Goal: Transaction & Acquisition: Purchase product/service

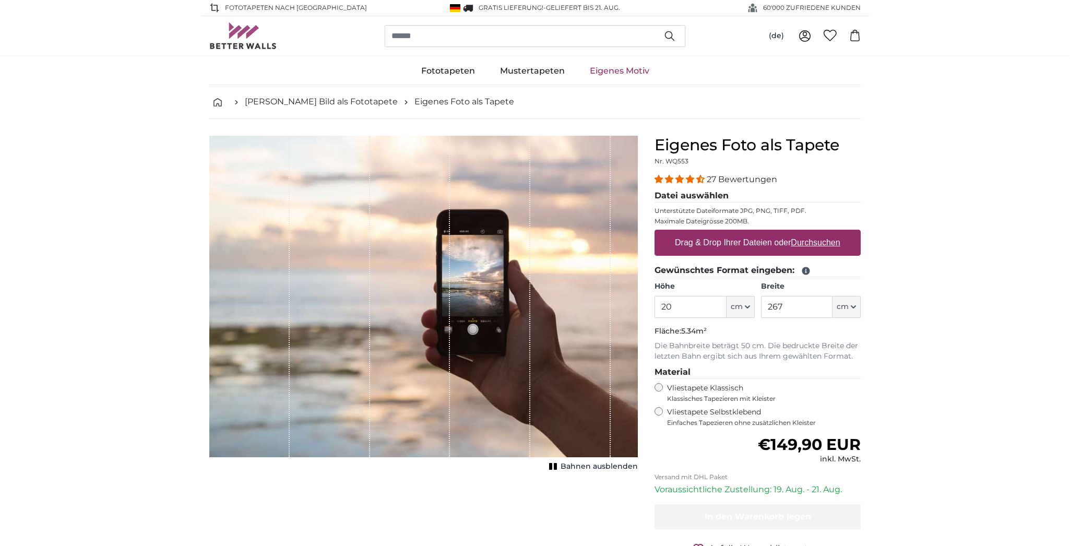
type input "2"
type input "130"
click at [814, 306] on input "267" at bounding box center [796, 307] width 71 height 22
type input "2"
type input "110"
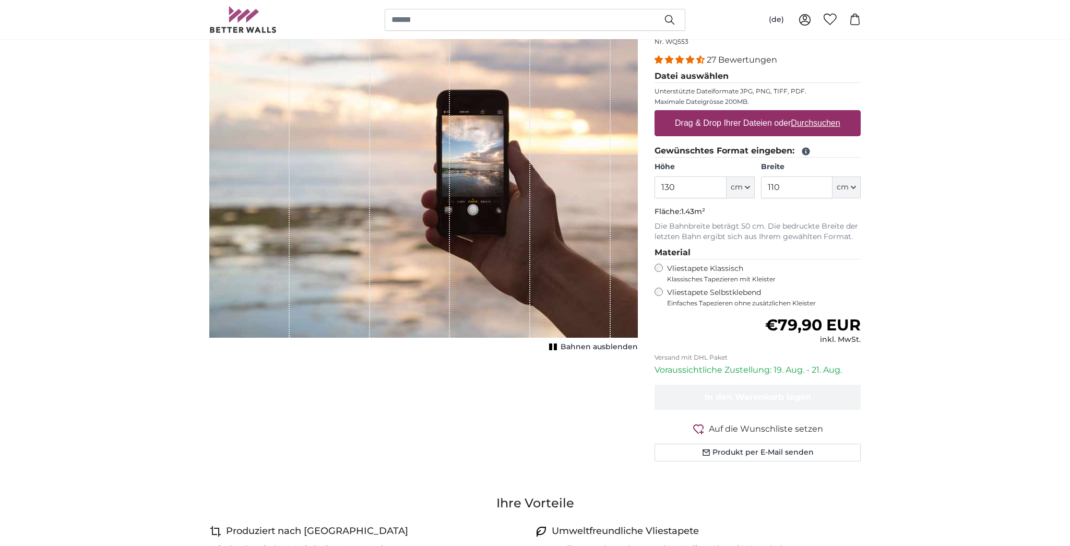
scroll to position [117, 0]
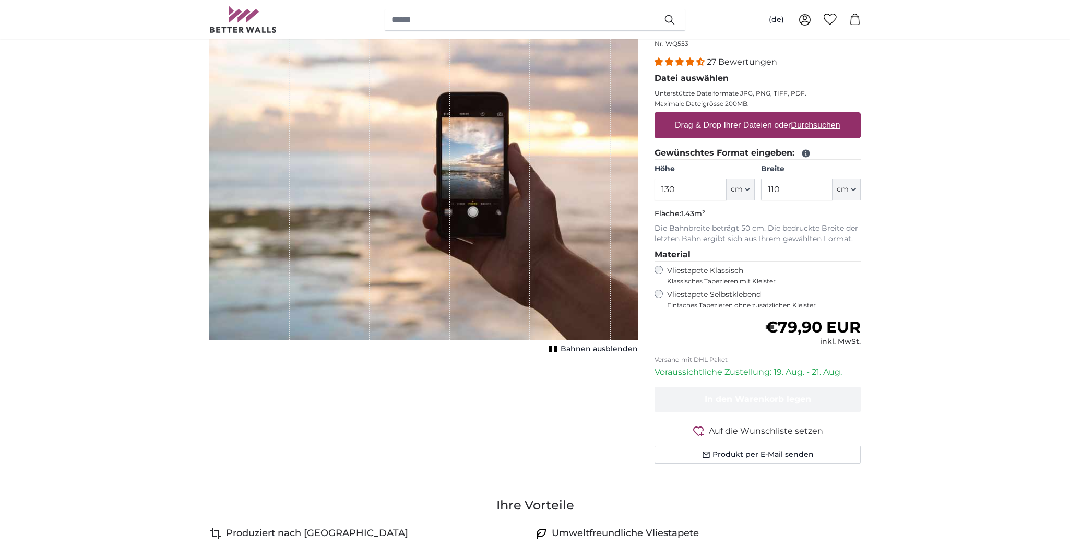
click at [804, 126] on u "Durchsuchen" at bounding box center [815, 125] width 49 height 9
click at [804, 115] on input "Drag & Drop Ihrer Dateien oder Durchsuchen" at bounding box center [757, 113] width 206 height 3
click at [822, 127] on u "Durchsuchen" at bounding box center [815, 125] width 49 height 9
click at [822, 115] on input "Drag & Drop Ihrer Dateien oder Durchsuchen" at bounding box center [757, 113] width 206 height 3
type input "**********"
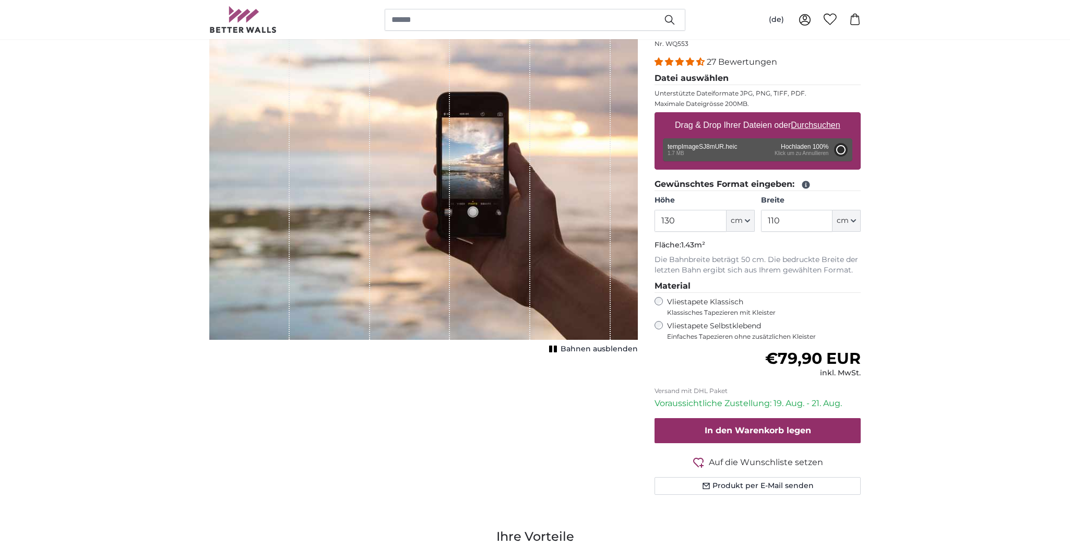
type input "200"
type input "302"
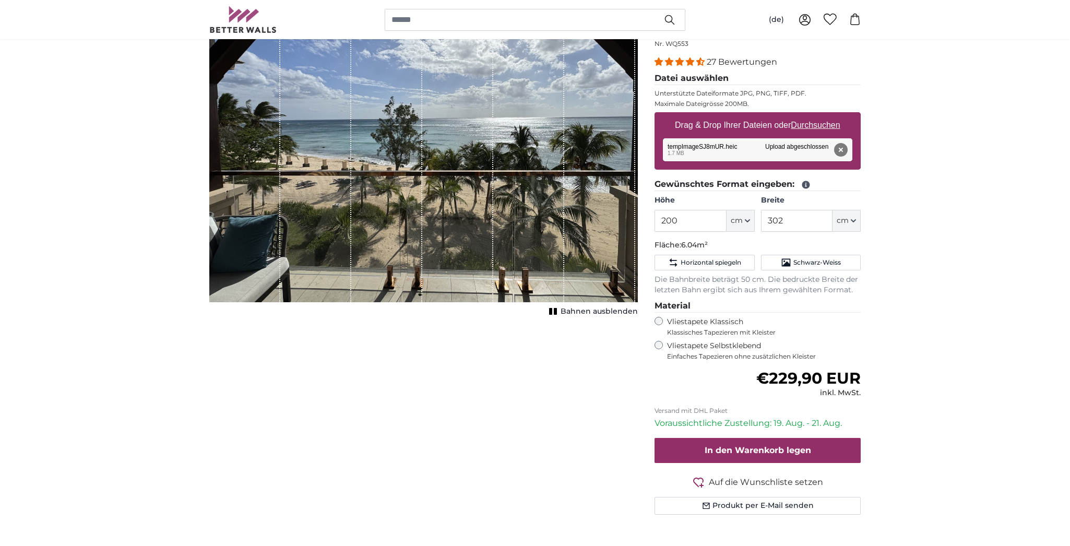
click at [557, 312] on rect "1 of 1" at bounding box center [555, 311] width 3 height 7
click at [722, 223] on input "200" at bounding box center [689, 221] width 71 height 22
type input "2"
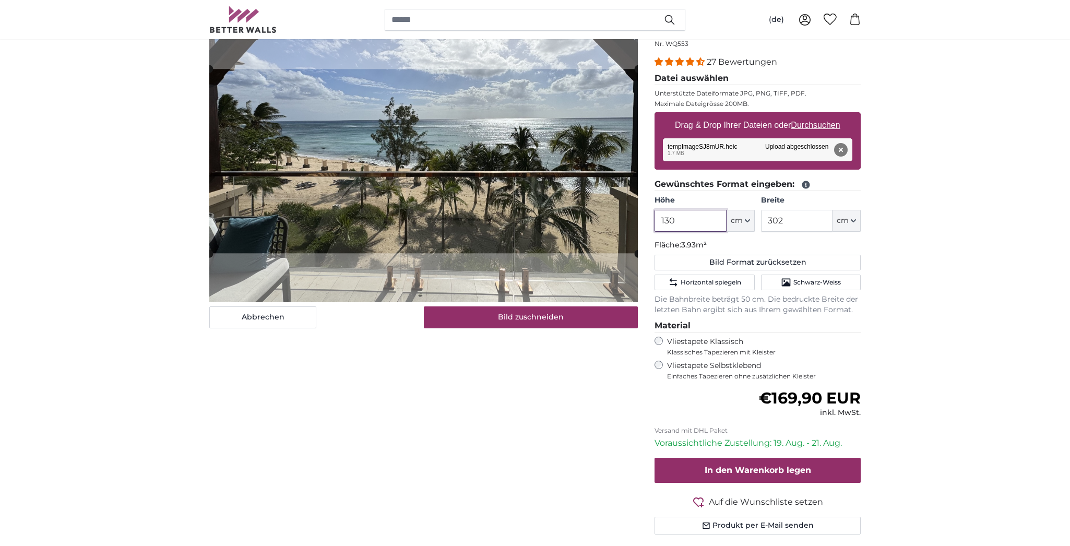
type input "130"
click at [795, 219] on input "302" at bounding box center [796, 221] width 71 height 22
type input "3"
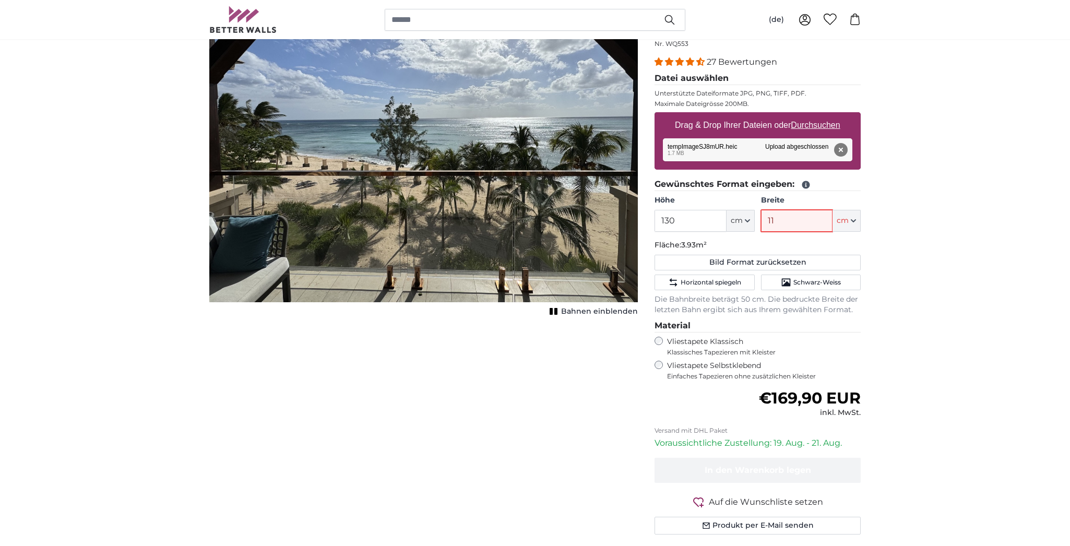
type input "110"
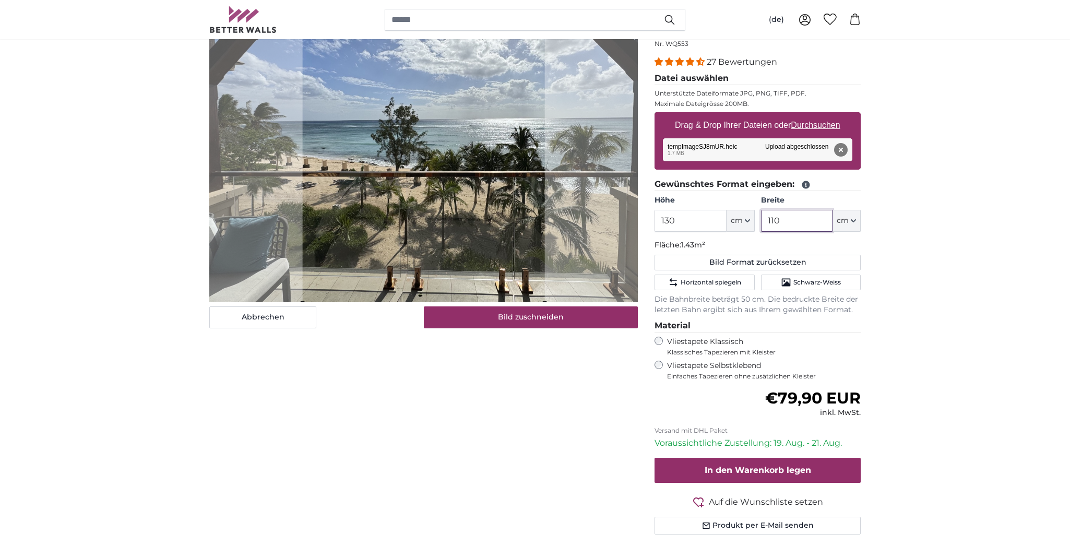
type input "110"
click at [519, 320] on button "Bild zuschneiden" at bounding box center [531, 317] width 214 height 22
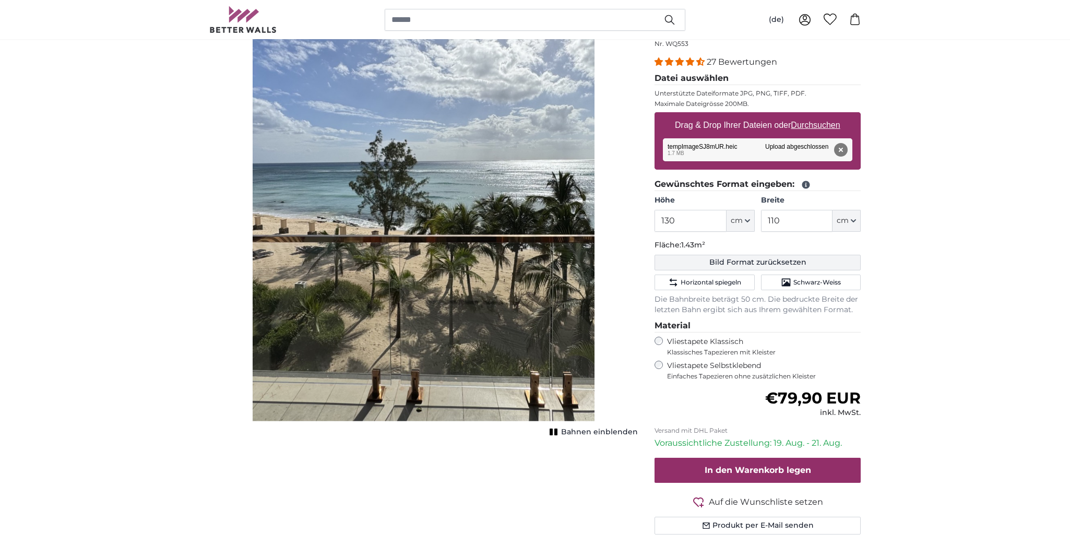
click at [702, 262] on button "Bild Format zurücksetzen" at bounding box center [757, 263] width 206 height 16
type input "200"
type input "302"
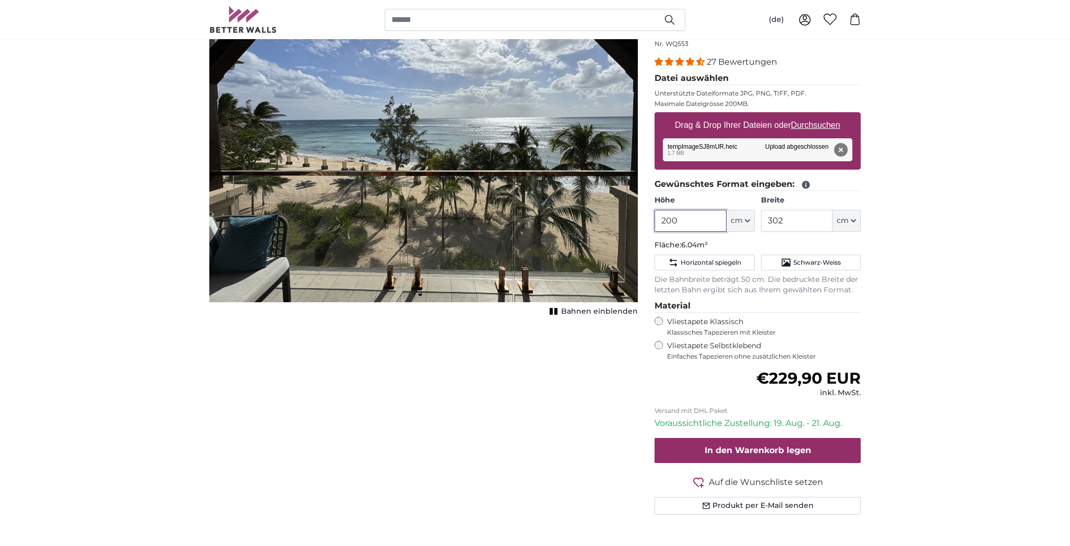
drag, startPoint x: 678, startPoint y: 219, endPoint x: 649, endPoint y: 216, distance: 29.5
click at [649, 216] on div "Eigenes Foto als Tapete Nr. WQ553 27 Bewertungen Datei auswählen Unterstützte D…" at bounding box center [757, 278] width 223 height 521
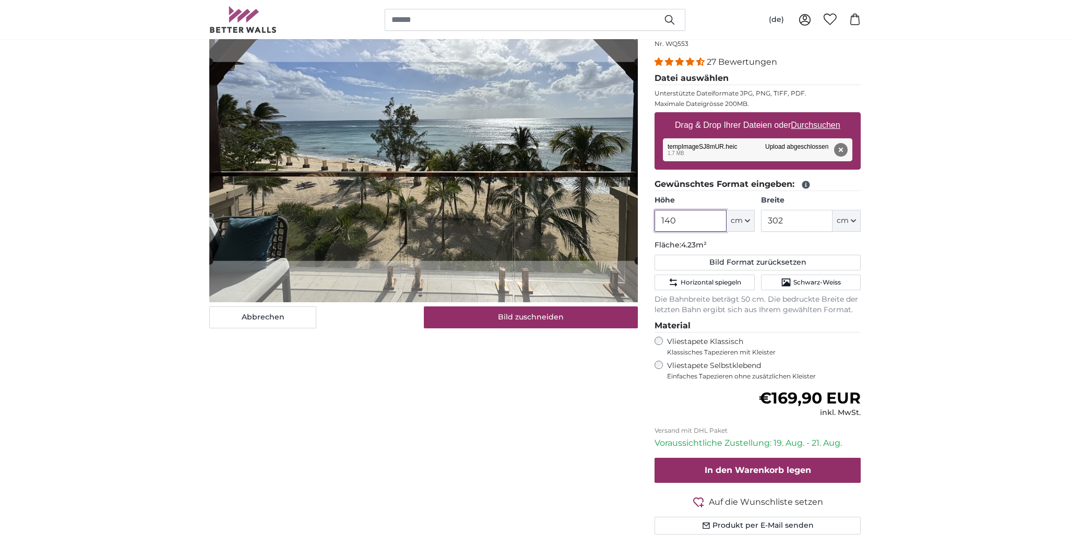
type input "140"
drag, startPoint x: 790, startPoint y: 219, endPoint x: 757, endPoint y: 219, distance: 32.9
click at [757, 219] on div "Höhe 140 ft cm Centimeter (cm) Inches (inch) Feet (ft. in.) Breite 302 ft cm Ce…" at bounding box center [757, 213] width 206 height 37
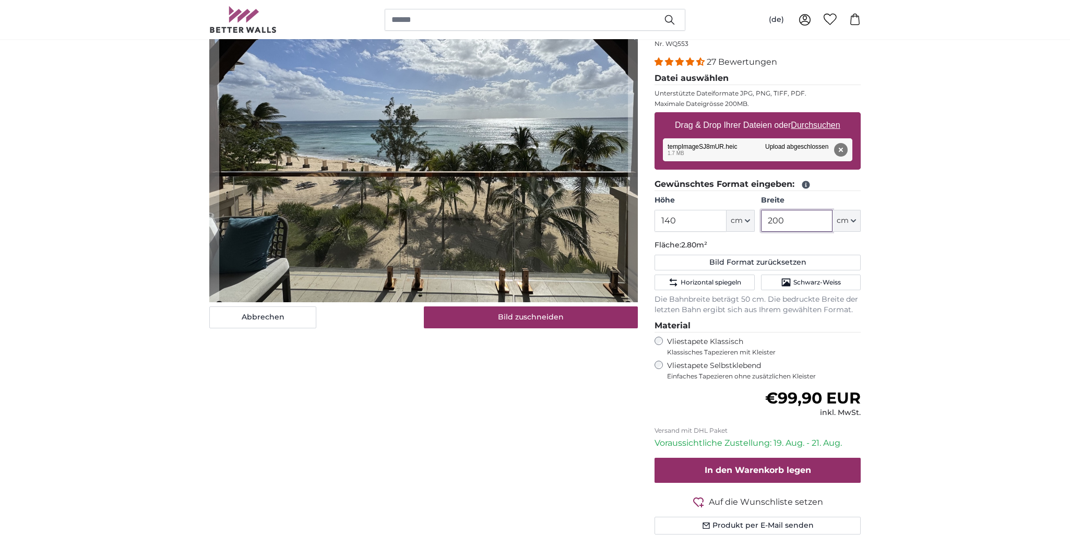
type input "200"
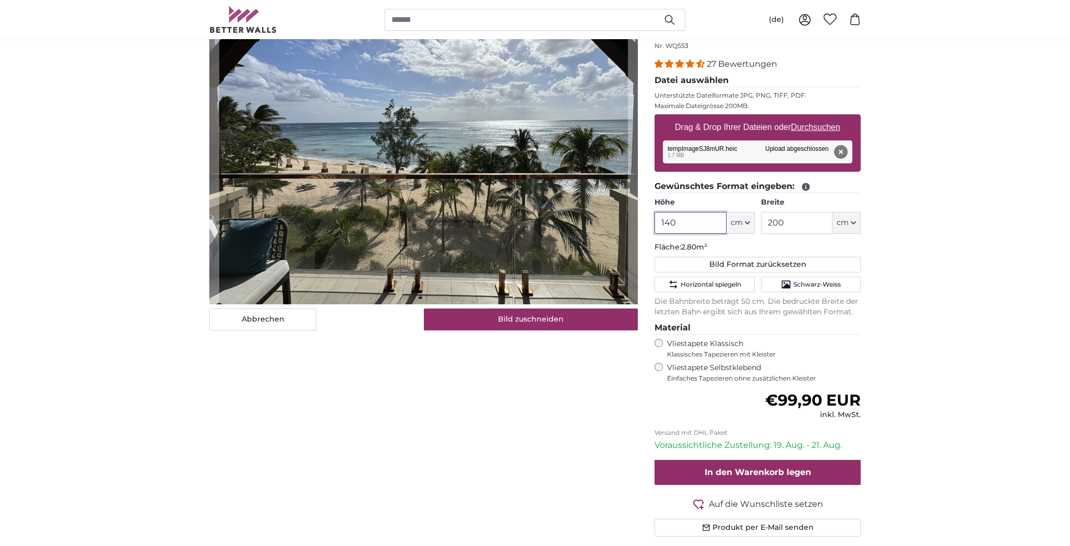
click at [670, 221] on input "140" at bounding box center [689, 223] width 71 height 22
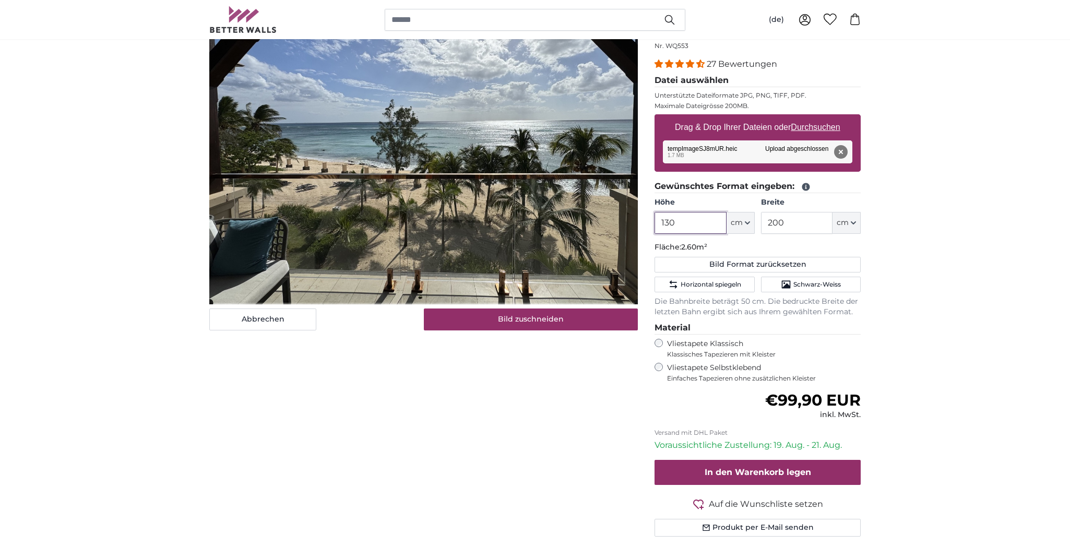
type input "130"
drag, startPoint x: 785, startPoint y: 221, endPoint x: 747, endPoint y: 218, distance: 37.7
click at [747, 218] on div "Höhe 130 ft cm Centimeter (cm) Inches (inch) Feet (ft. in.) Breite 200 ft cm Ce…" at bounding box center [757, 215] width 206 height 37
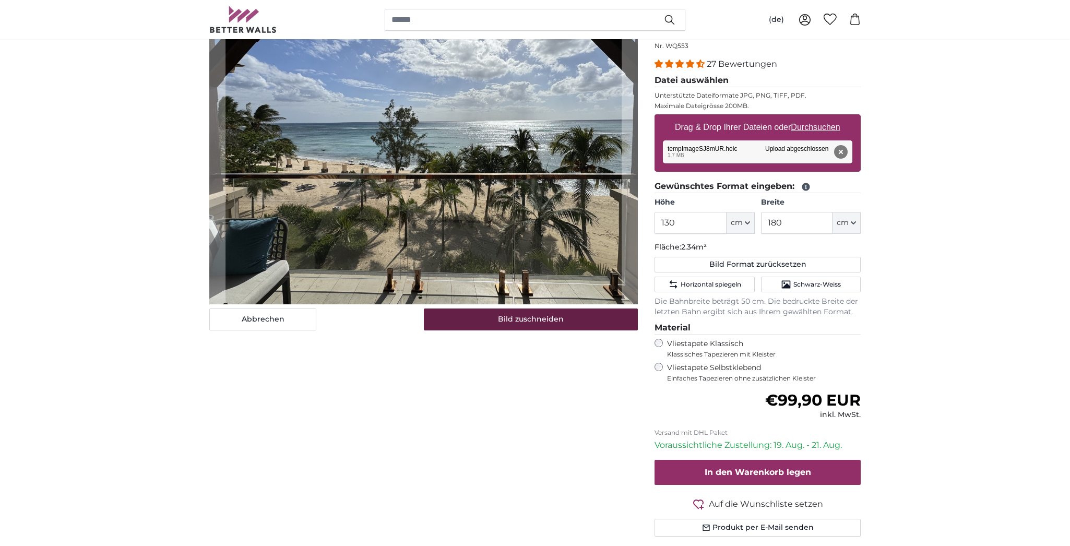
click at [527, 328] on button "Bild zuschneiden" at bounding box center [531, 319] width 214 height 22
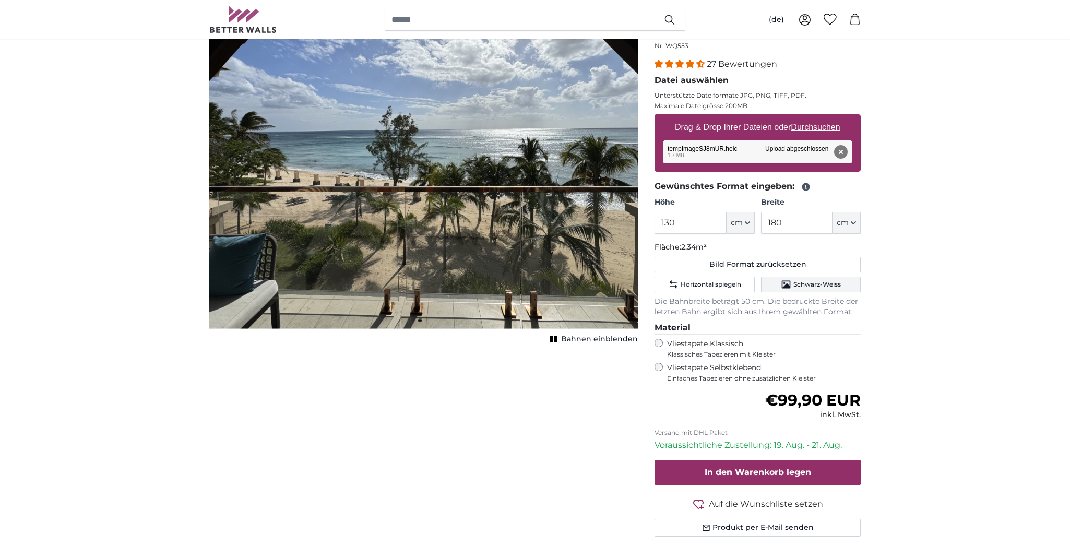
click at [815, 285] on span "Schwarz-Weiss" at bounding box center [816, 284] width 47 height 8
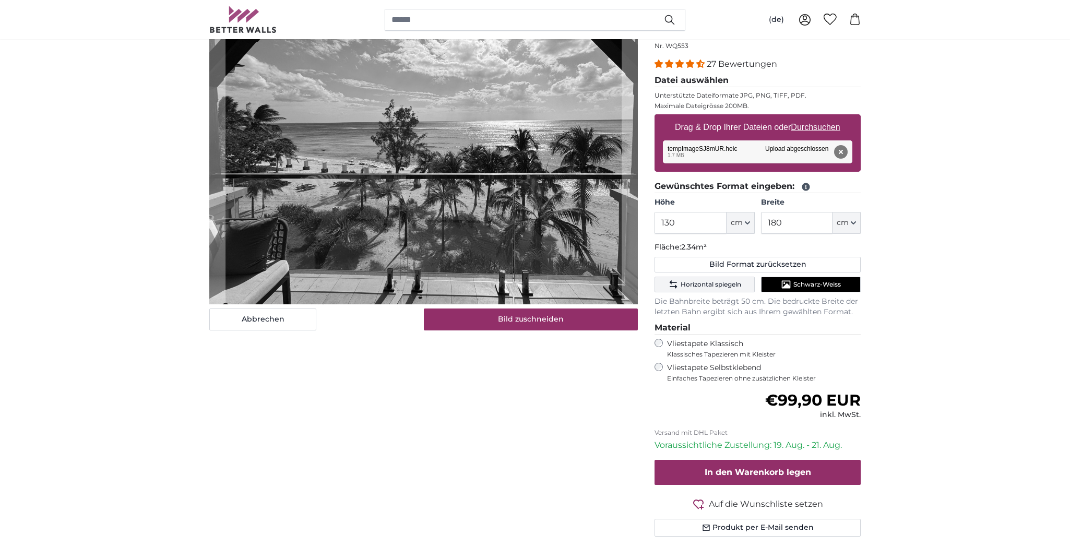
click at [725, 282] on span "Horizontal spiegeln" at bounding box center [711, 284] width 61 height 8
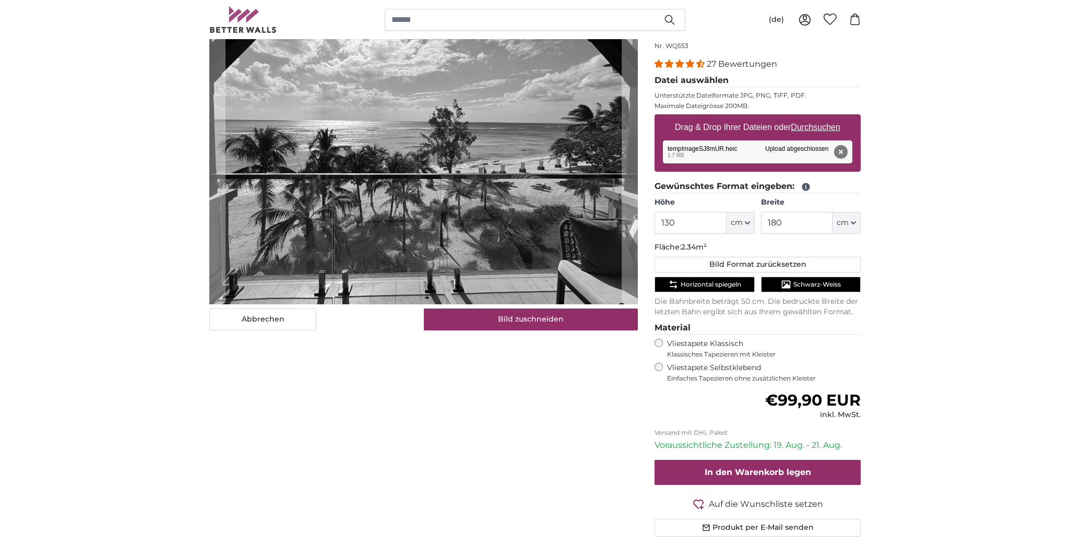
click at [786, 285] on icon "Schwarz-Weiss" at bounding box center [785, 285] width 9 height 8
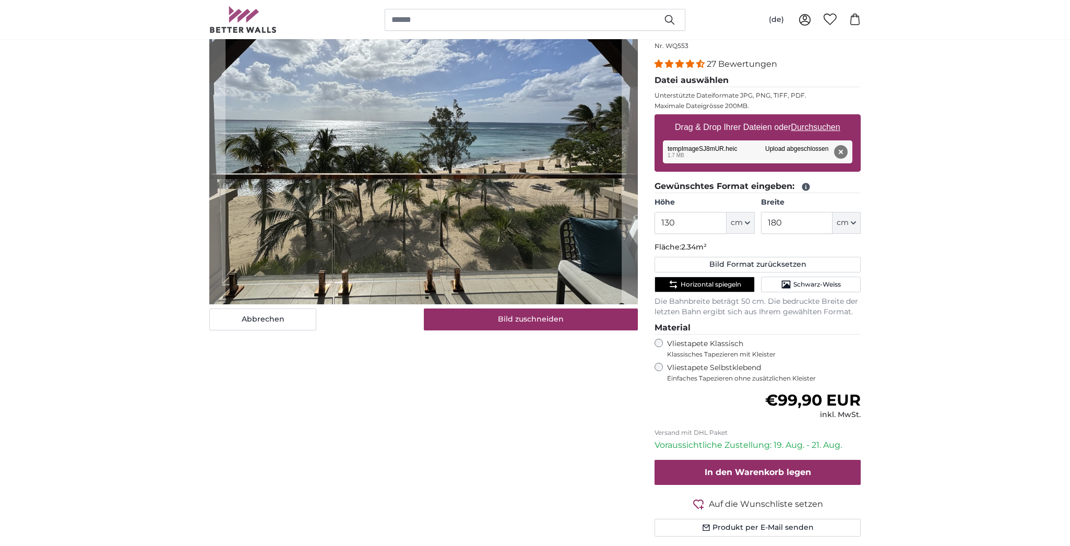
click at [731, 284] on span "Horizontal spiegeln" at bounding box center [711, 284] width 61 height 8
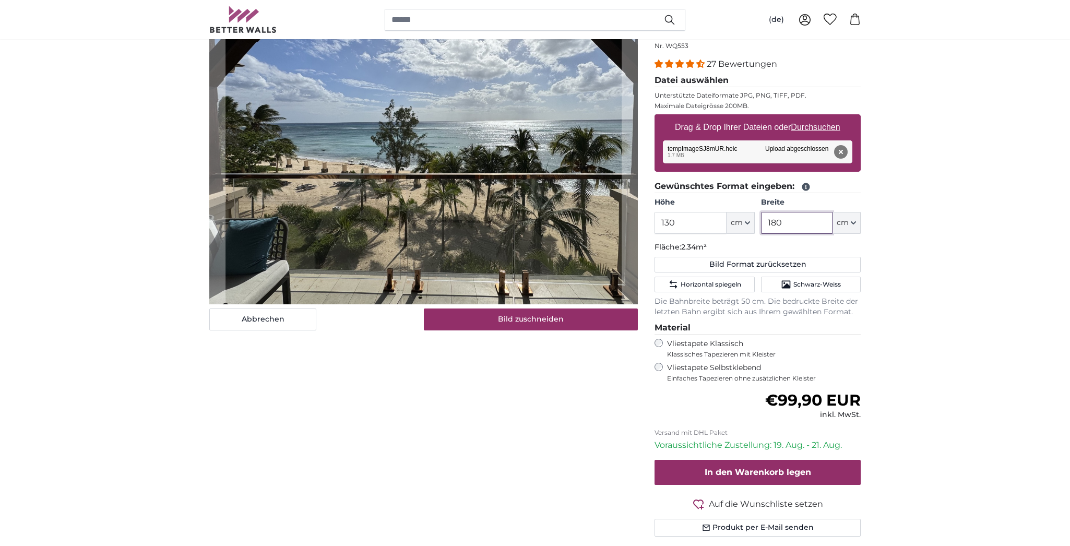
drag, startPoint x: 776, startPoint y: 224, endPoint x: 772, endPoint y: 236, distance: 12.5
click at [777, 224] on input "180" at bounding box center [796, 223] width 71 height 22
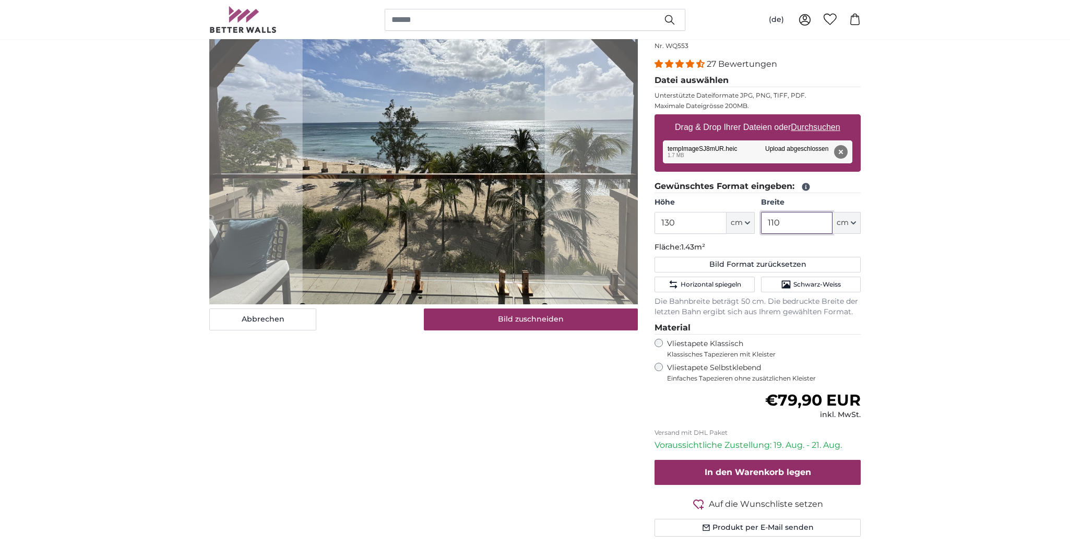
type input "110"
click at [669, 223] on input "130" at bounding box center [689, 223] width 71 height 22
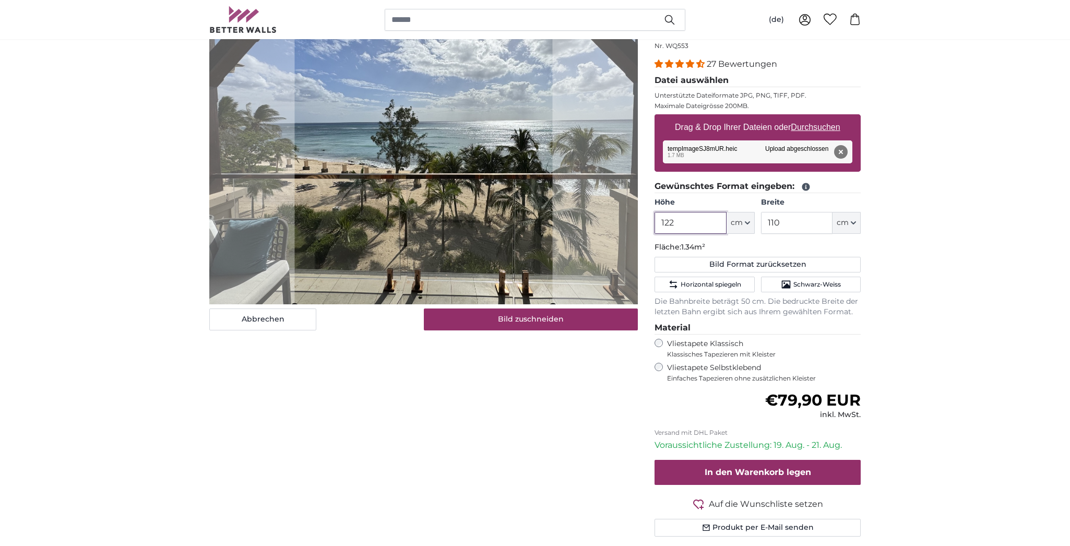
type input "122"
click at [785, 222] on input "110" at bounding box center [796, 223] width 71 height 22
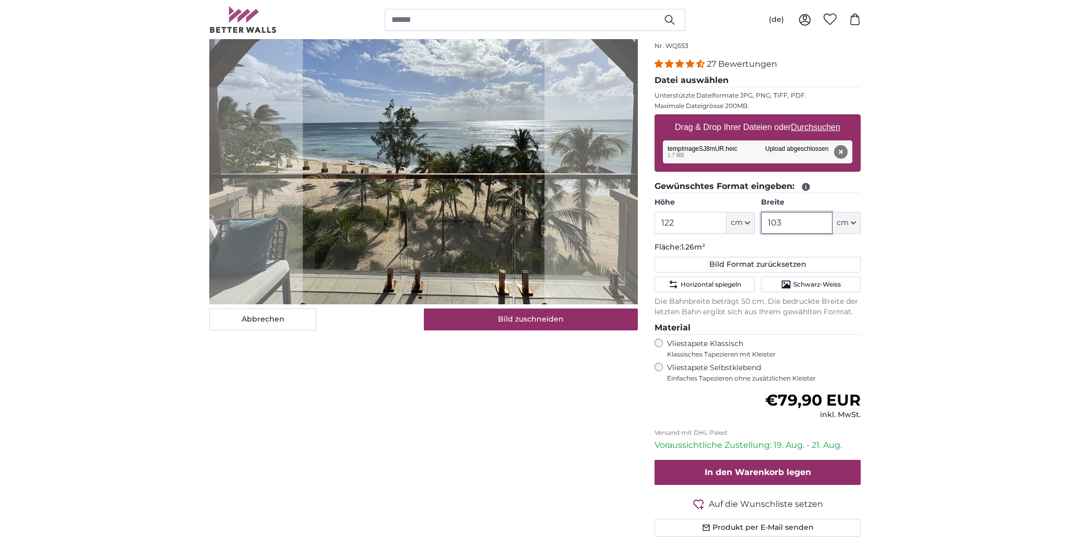
type input "103"
click at [544, 326] on button "Bild zuschneiden" at bounding box center [531, 319] width 214 height 22
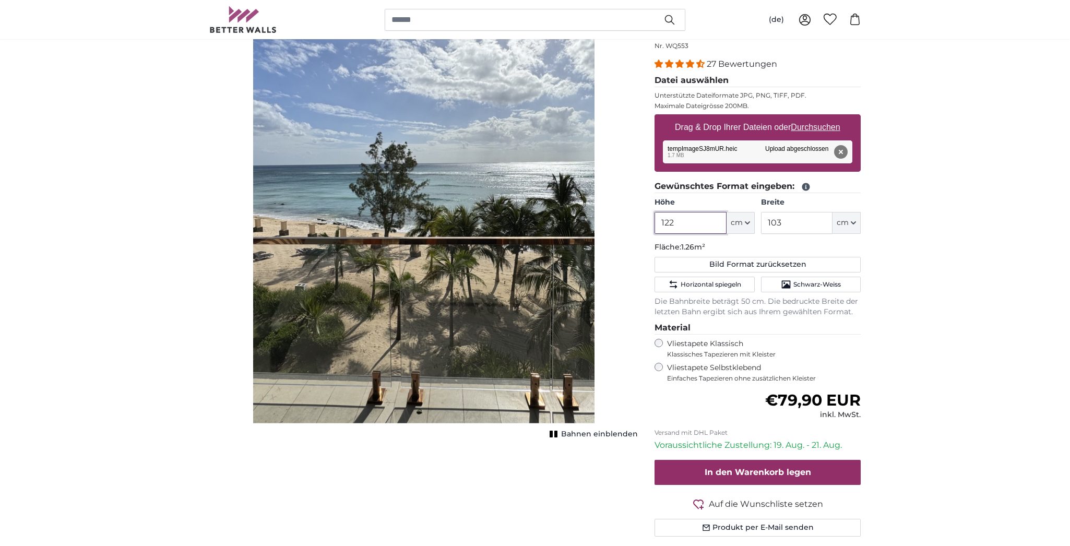
drag, startPoint x: 687, startPoint y: 226, endPoint x: 650, endPoint y: 224, distance: 36.6
click at [650, 224] on div "Eigenes Foto als Tapete Nr. WQ553 27 Bewertungen Datei auswählen Unterstützte D…" at bounding box center [757, 290] width 223 height 541
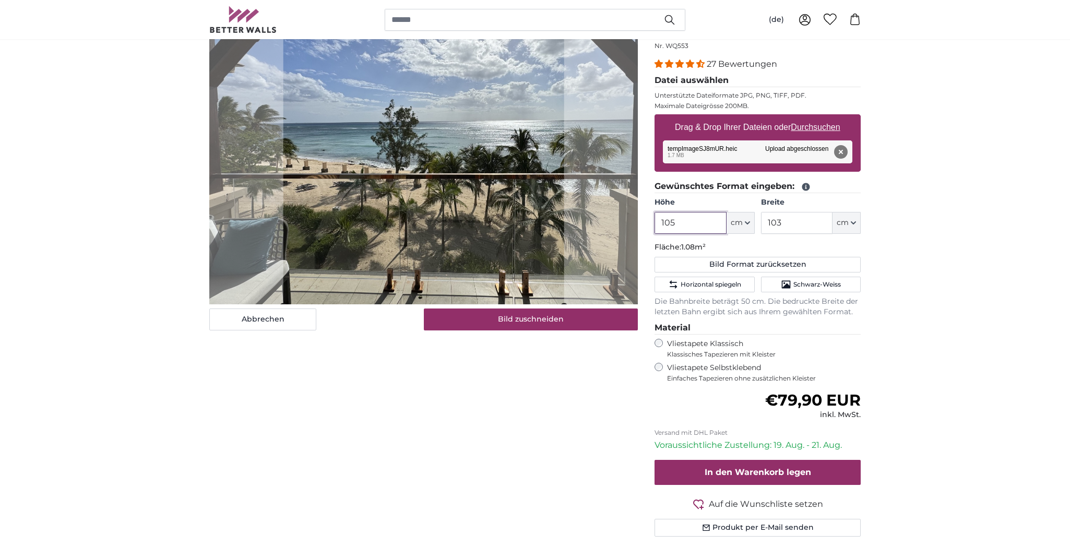
type input "105"
drag, startPoint x: 791, startPoint y: 224, endPoint x: 748, endPoint y: 219, distance: 43.1
click at [748, 219] on div "Höhe 105 ft cm Centimeter (cm) Inches (inch) Feet (ft. in.) Breite 103 ft cm Ce…" at bounding box center [757, 215] width 206 height 37
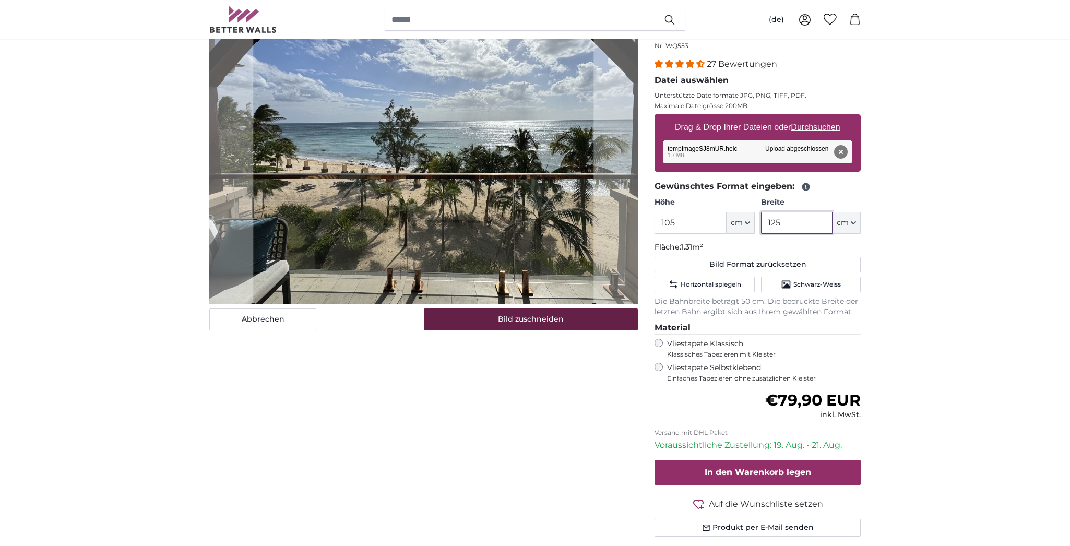
type input "125"
click at [572, 323] on button "Bild zuschneiden" at bounding box center [531, 319] width 214 height 22
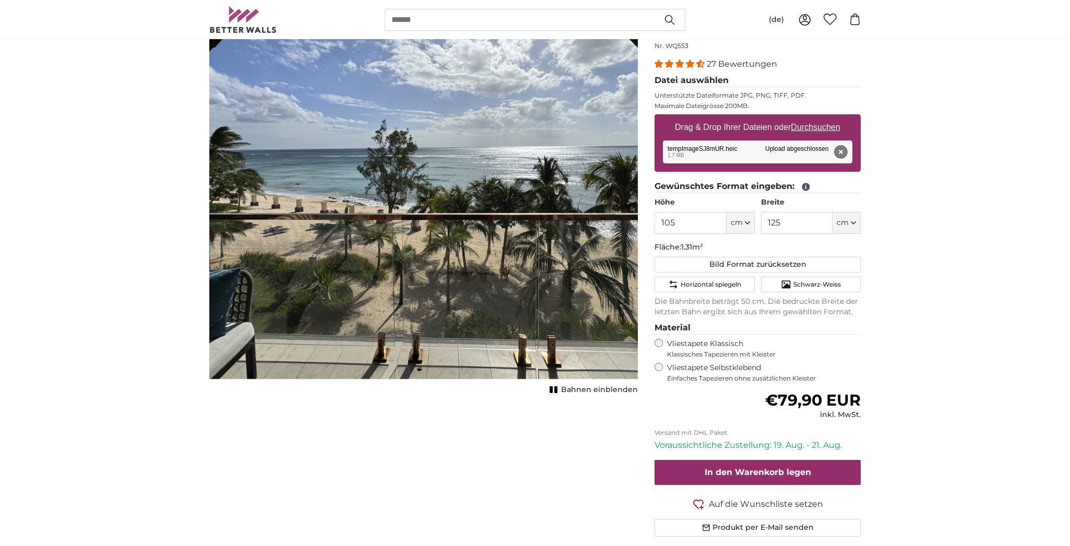
click at [845, 152] on button "Entfernen" at bounding box center [841, 152] width 14 height 14
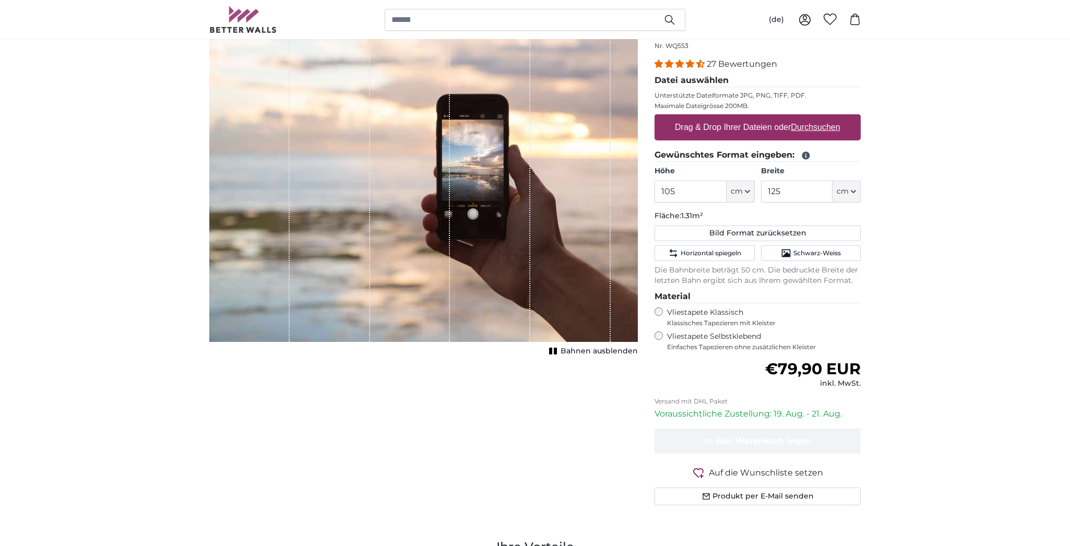
click at [828, 128] on u "Durchsuchen" at bounding box center [815, 127] width 49 height 9
click at [828, 117] on input "Drag & Drop Ihrer Dateien oder Durchsuchen" at bounding box center [757, 115] width 206 height 3
type input "**********"
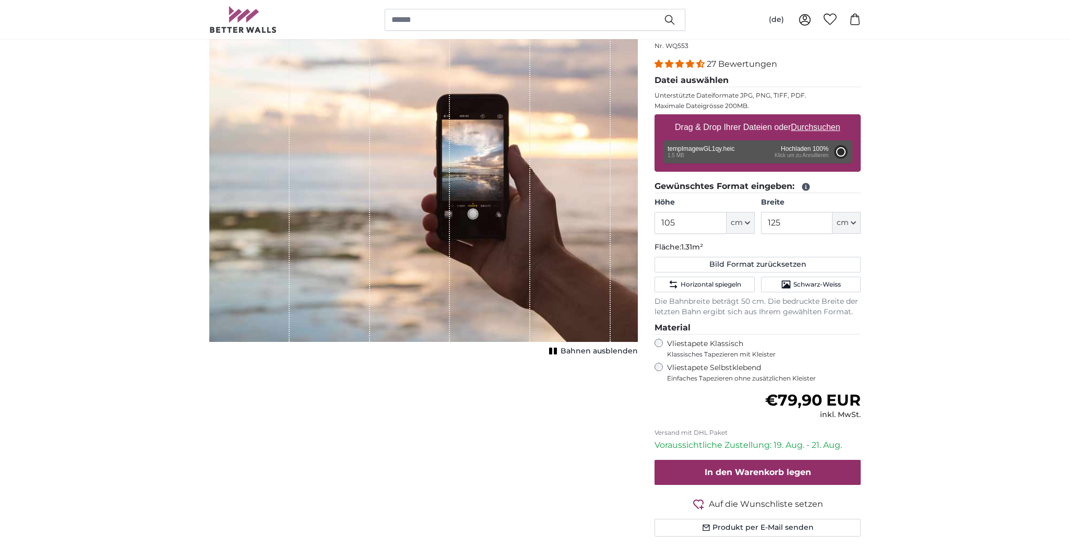
type input "167"
type input "293.9"
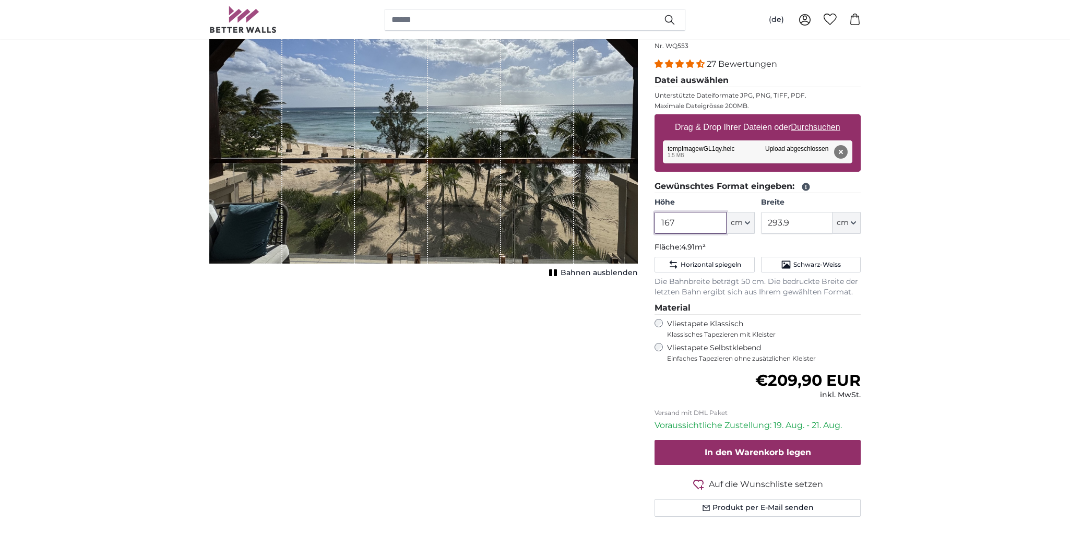
click at [683, 222] on input "167" at bounding box center [689, 223] width 71 height 22
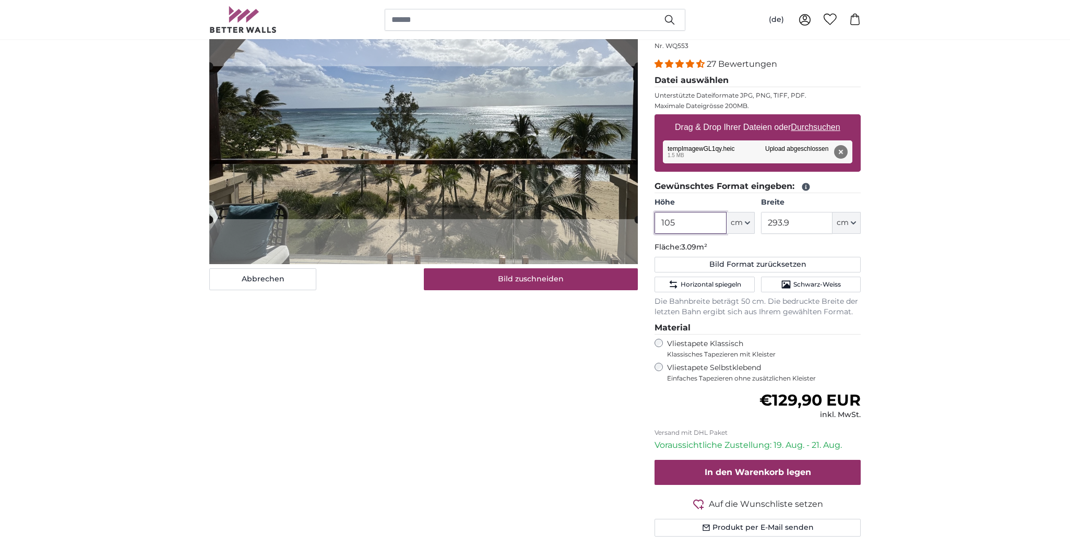
type input "105"
click at [803, 222] on input "293.9" at bounding box center [796, 223] width 71 height 22
type input "2"
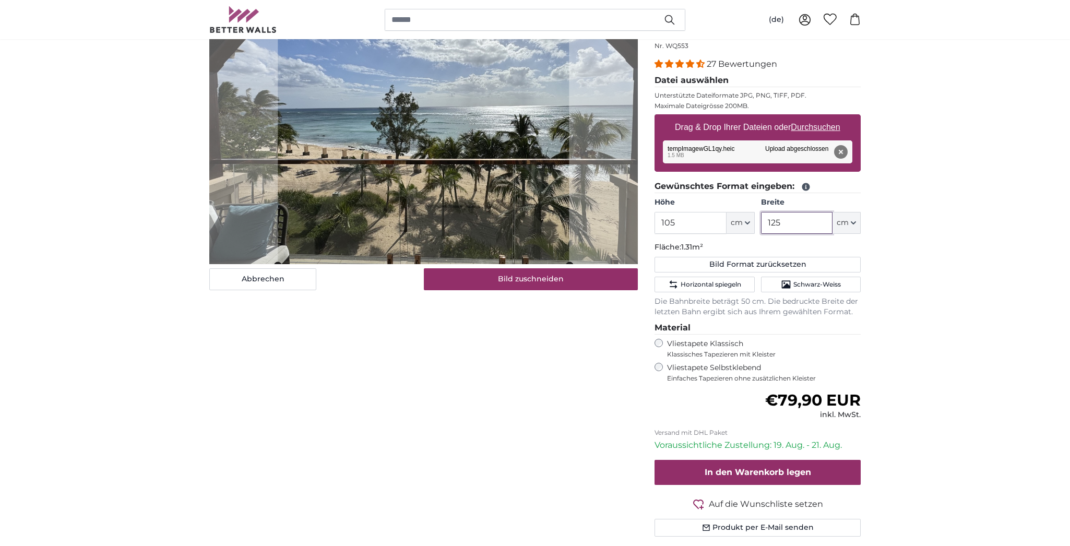
type input "125"
click at [544, 475] on div "Abbrechen Bild zuschneiden Bahnen ausblenden" at bounding box center [423, 290] width 445 height 541
click at [579, 278] on button "Bild zuschneiden" at bounding box center [531, 279] width 214 height 22
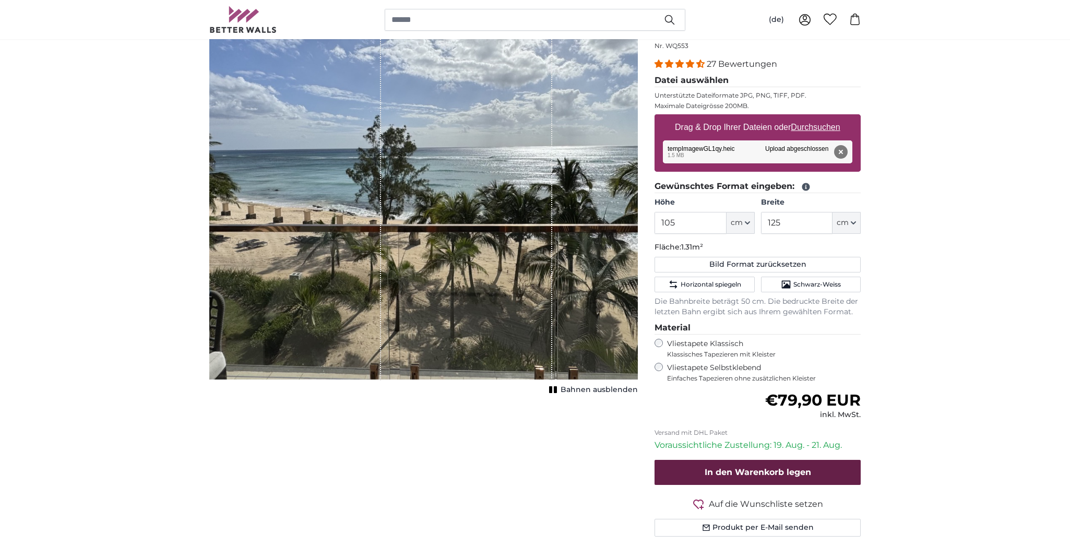
click at [765, 469] on span "In den Warenkorb legen" at bounding box center [758, 472] width 106 height 10
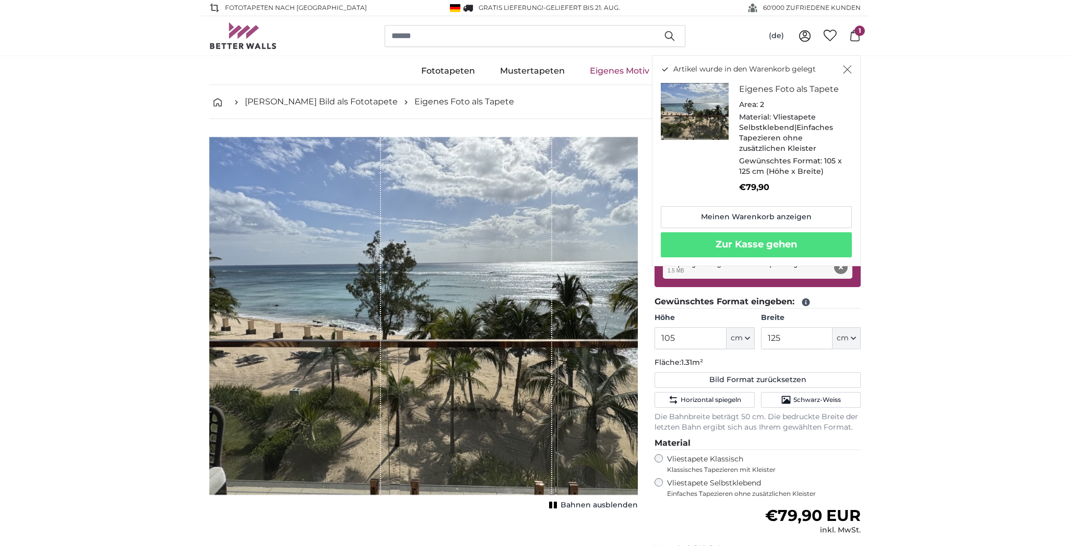
click at [860, 34] on span "1" at bounding box center [859, 31] width 10 height 10
